Goal: Task Accomplishment & Management: Complete application form

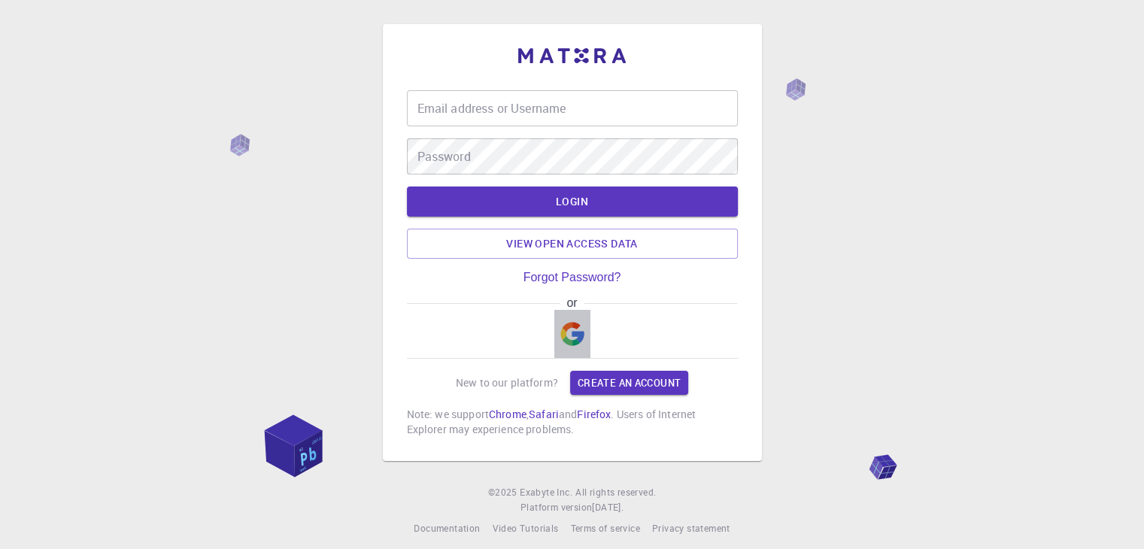
click at [563, 344] on img "button" at bounding box center [572, 334] width 24 height 24
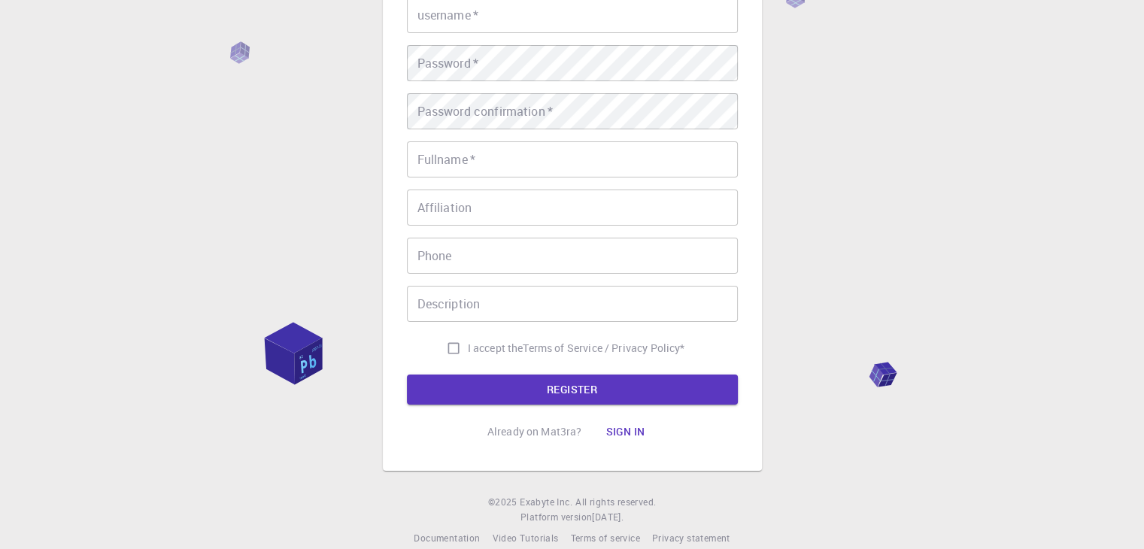
scroll to position [217, 0]
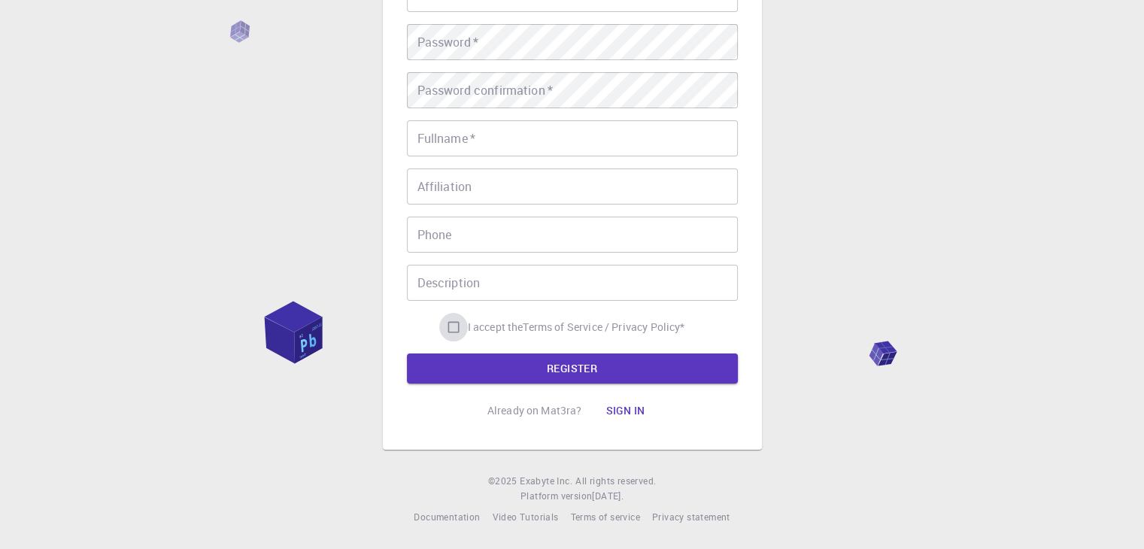
click at [440, 317] on input "I accept the Terms of Service / Privacy Policy *" at bounding box center [453, 327] width 29 height 29
checkbox input "true"
